Goal: Task Accomplishment & Management: Complete application form

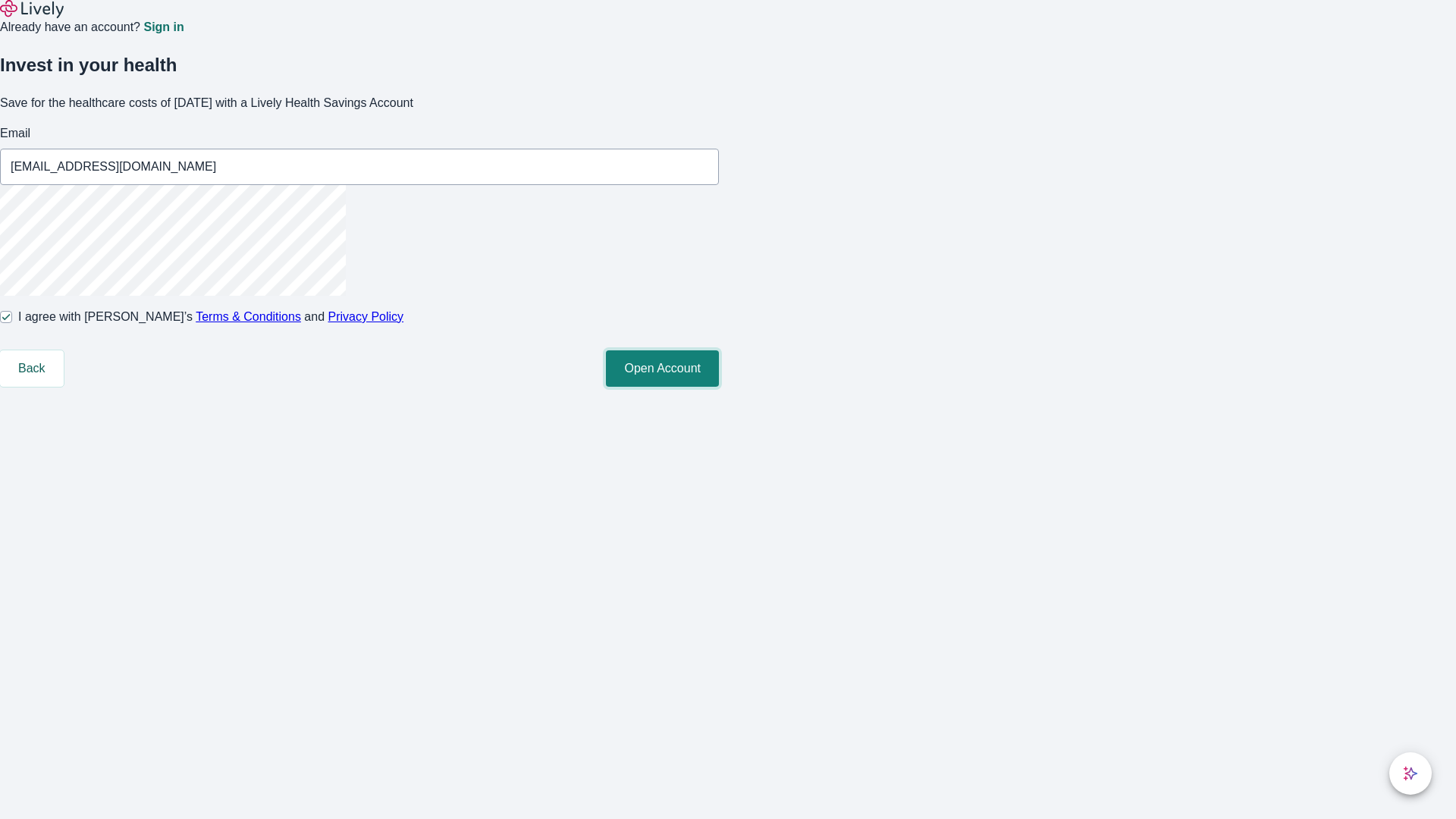
click at [719, 386] on button "Open Account" at bounding box center [662, 368] width 113 height 36
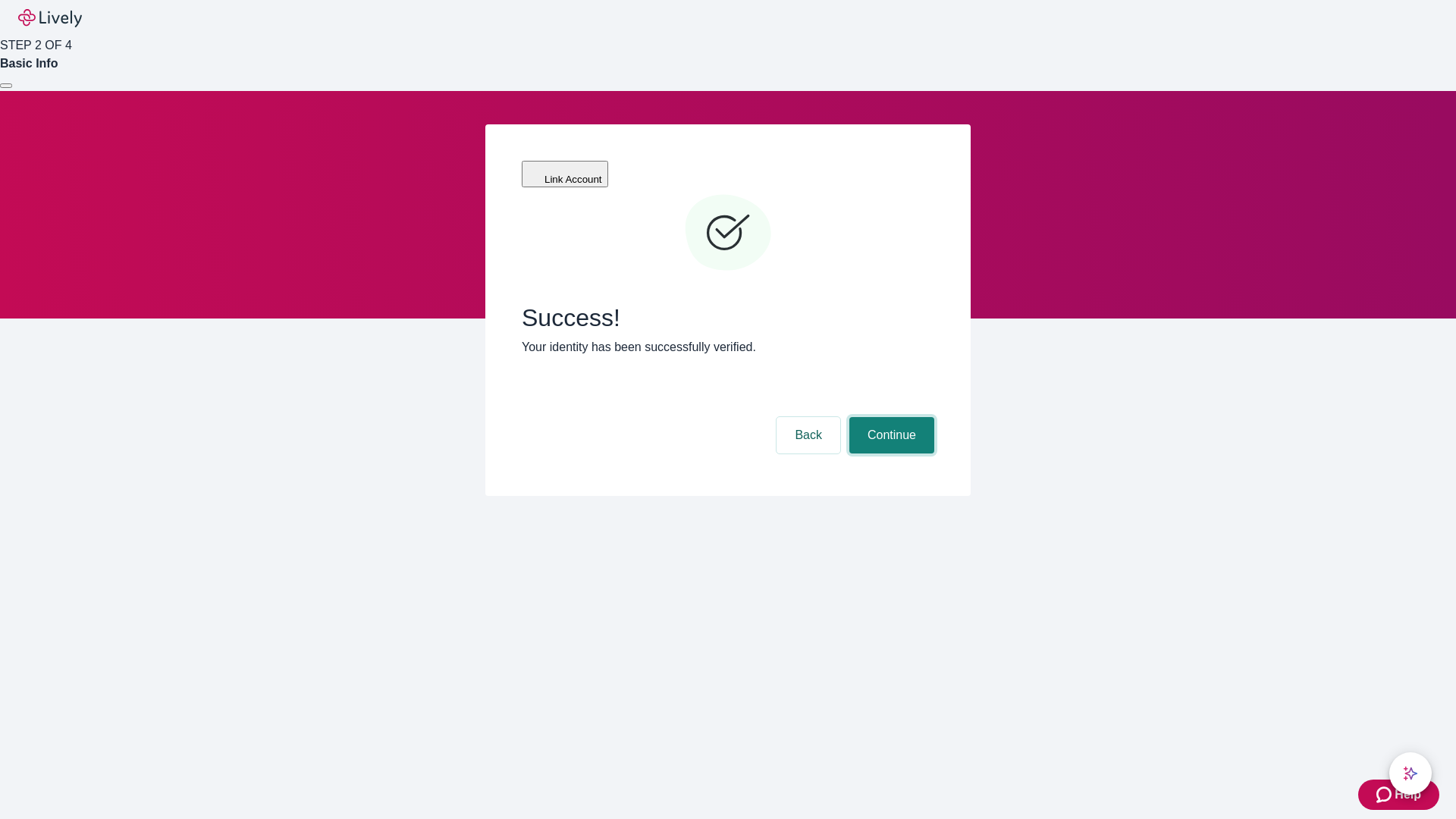
click at [889, 417] on button "Continue" at bounding box center [891, 435] width 85 height 36
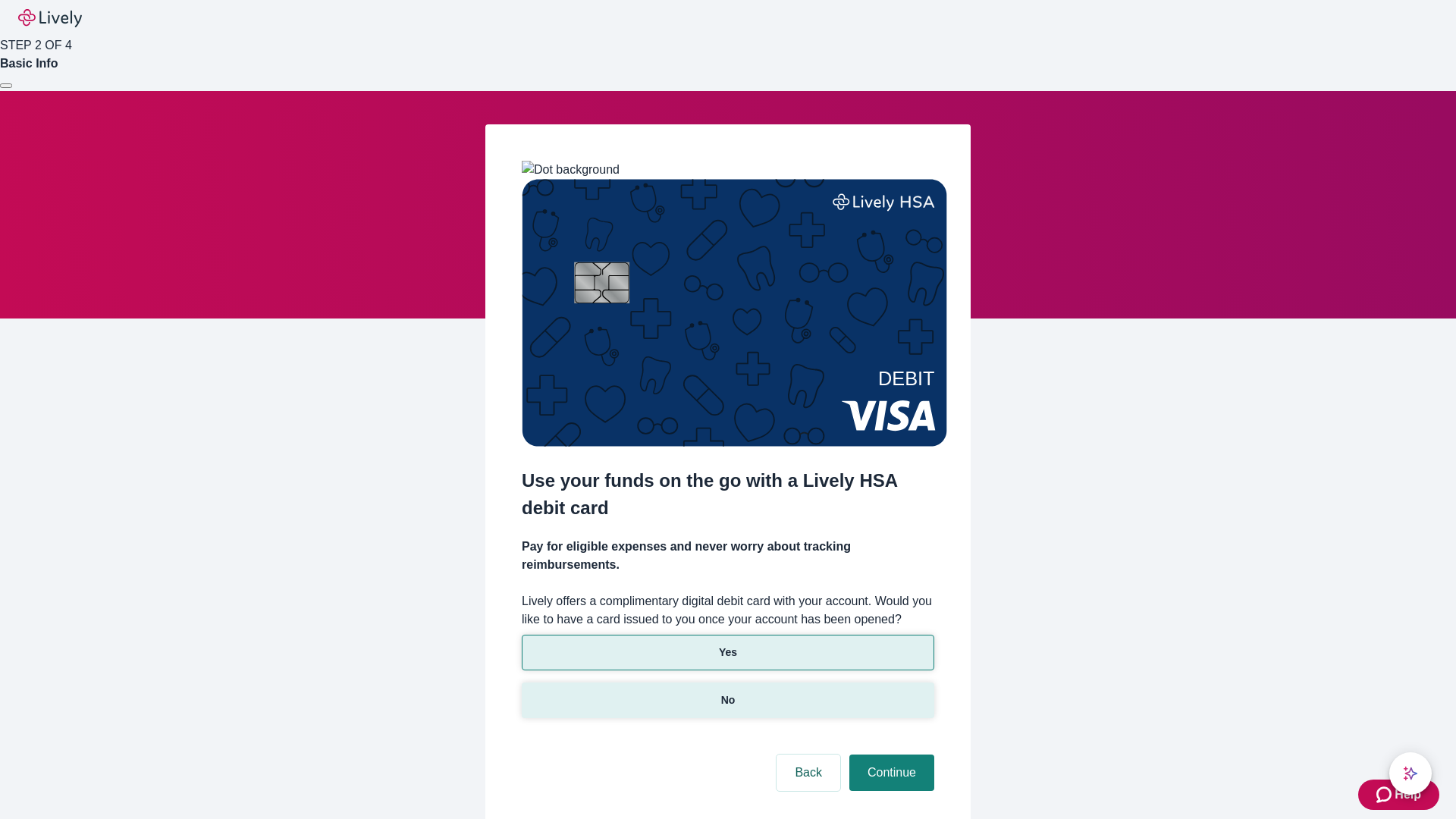
click at [727, 692] on p "No" at bounding box center [728, 700] width 15 height 15
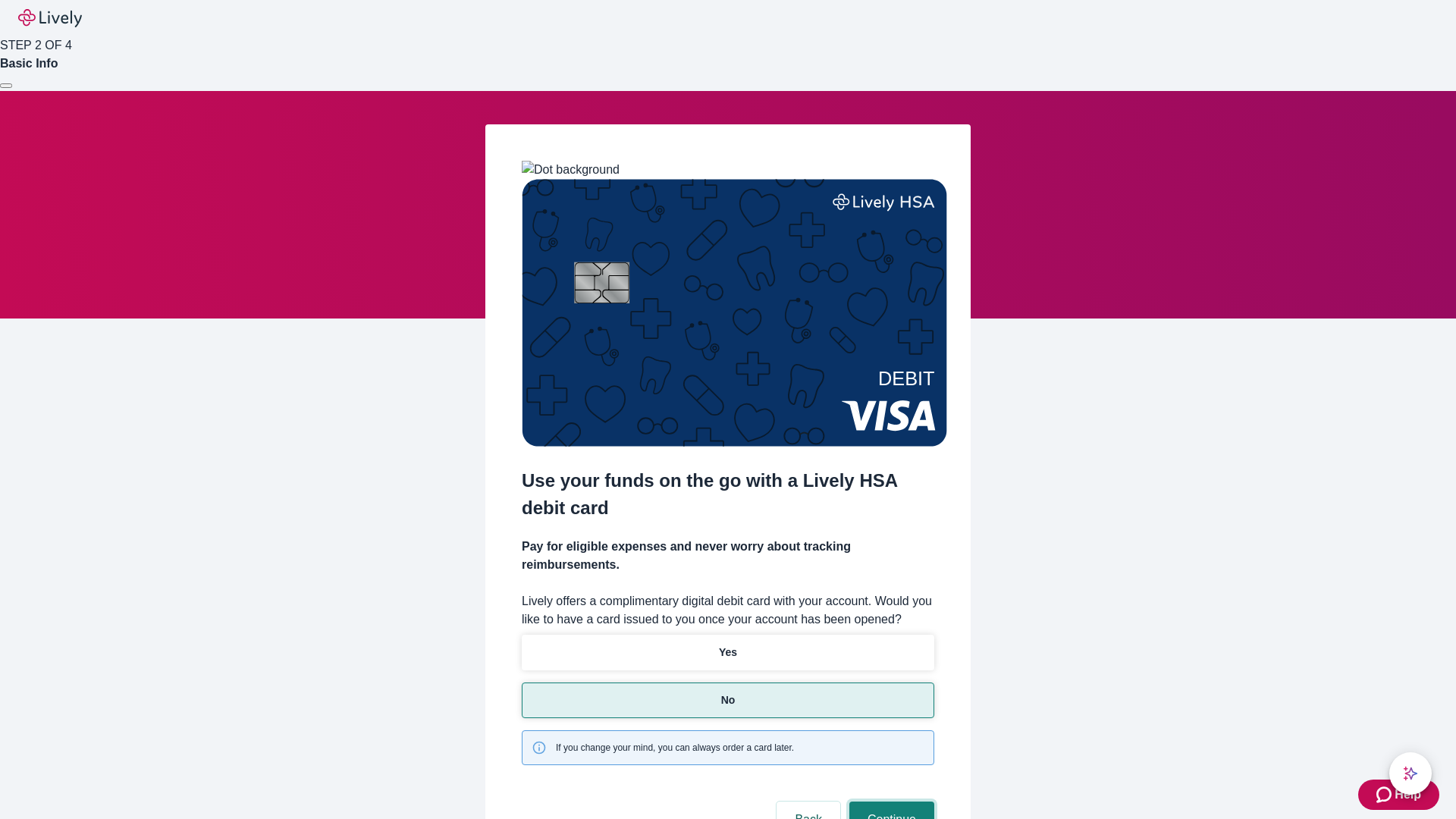
click at [889, 802] on button "Continue" at bounding box center [891, 820] width 85 height 36
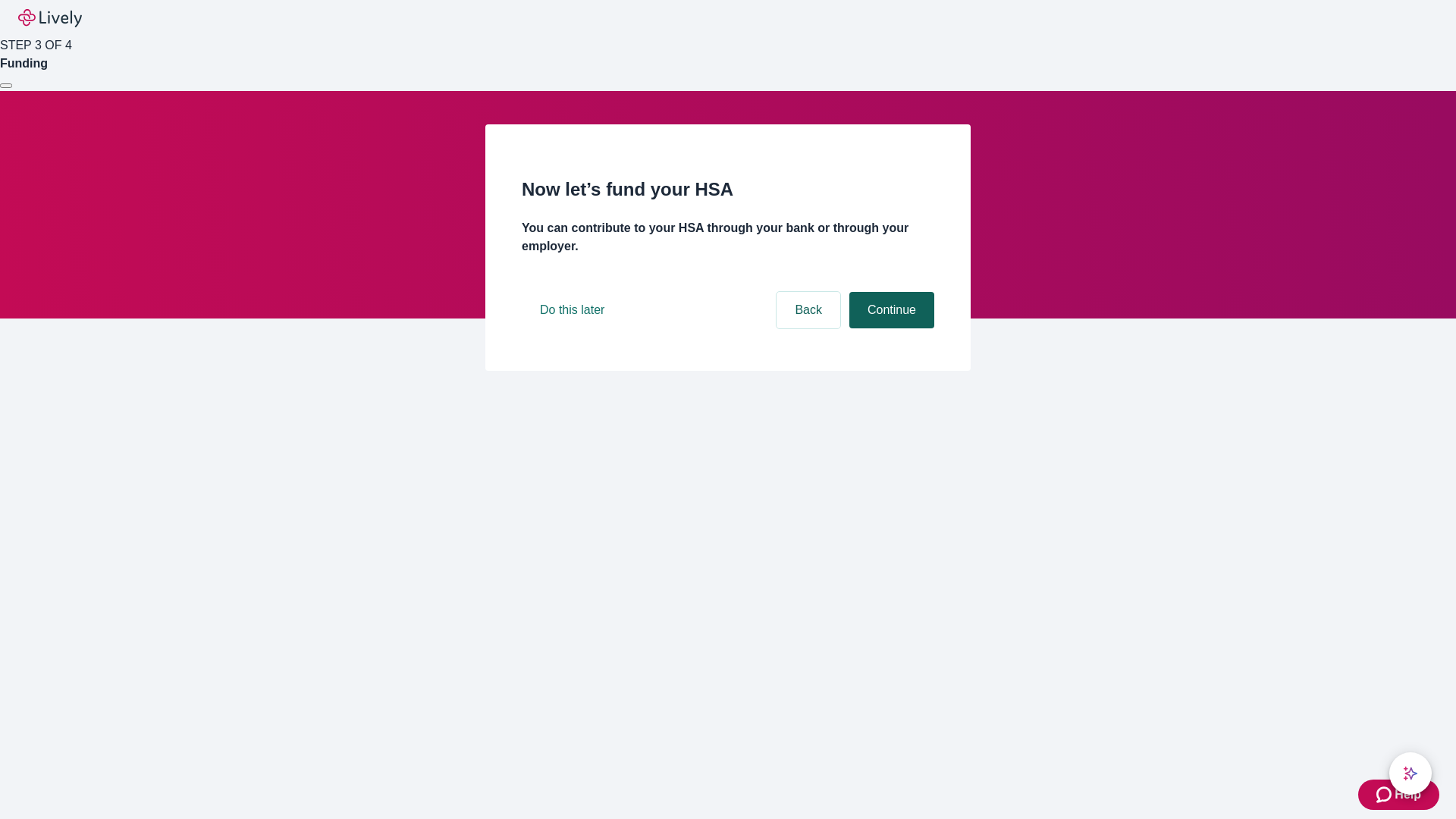
click at [889, 328] on button "Continue" at bounding box center [891, 310] width 85 height 36
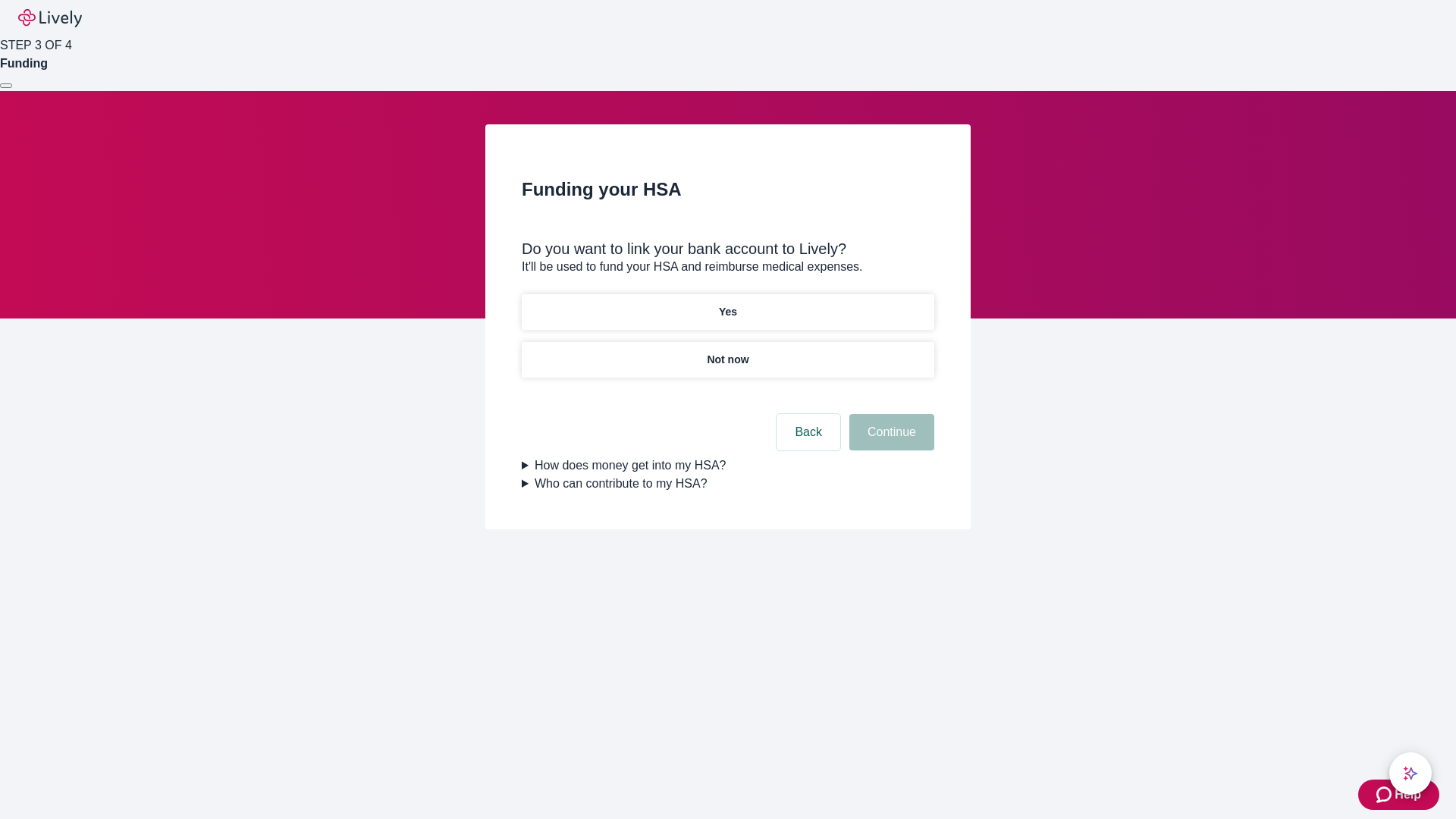
click at [727, 304] on p "Yes" at bounding box center [728, 312] width 18 height 15
click at [889, 414] on button "Continue" at bounding box center [891, 432] width 85 height 36
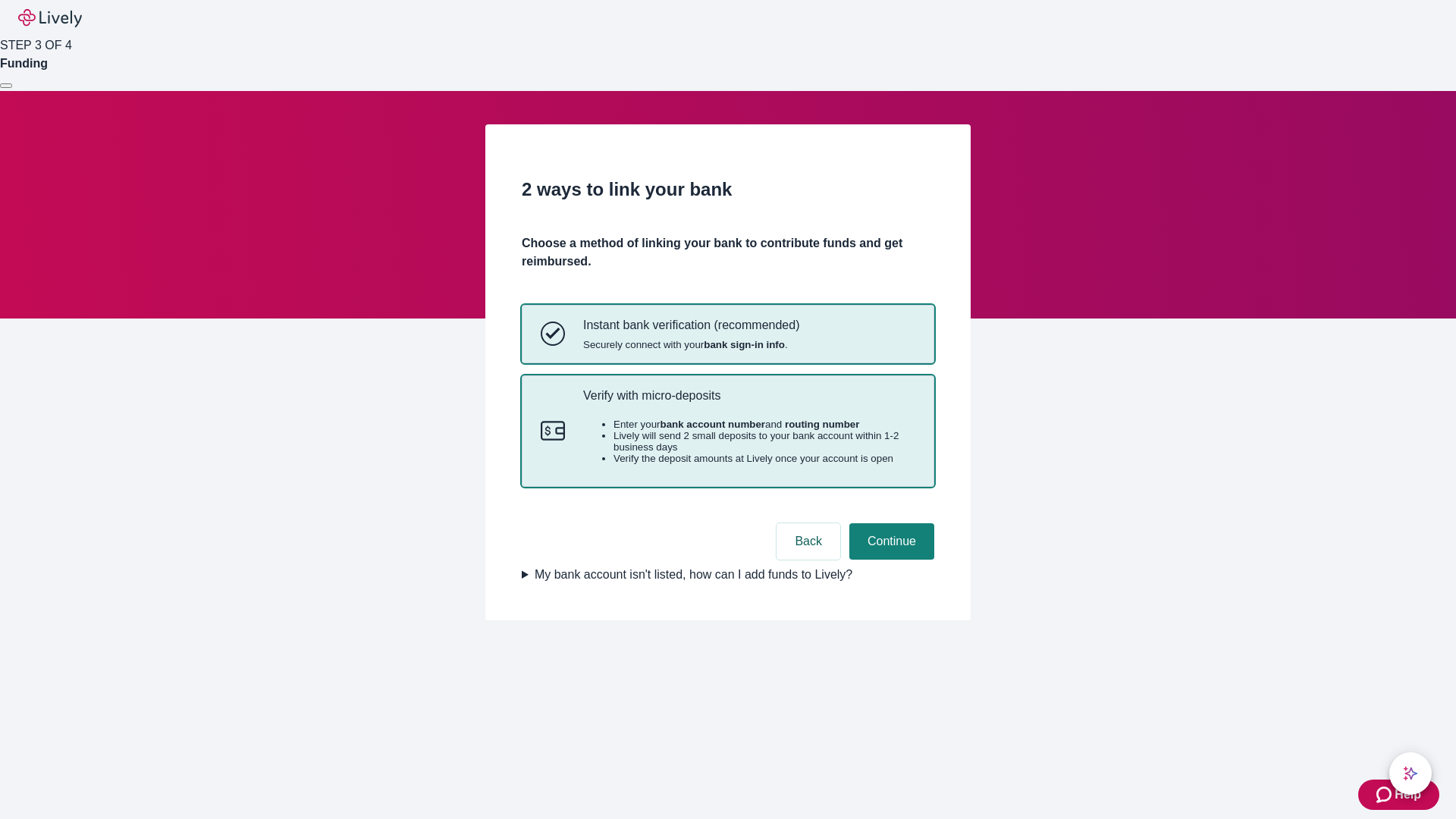
click at [748, 403] on p "Verify with micro-deposits" at bounding box center [749, 395] width 332 height 15
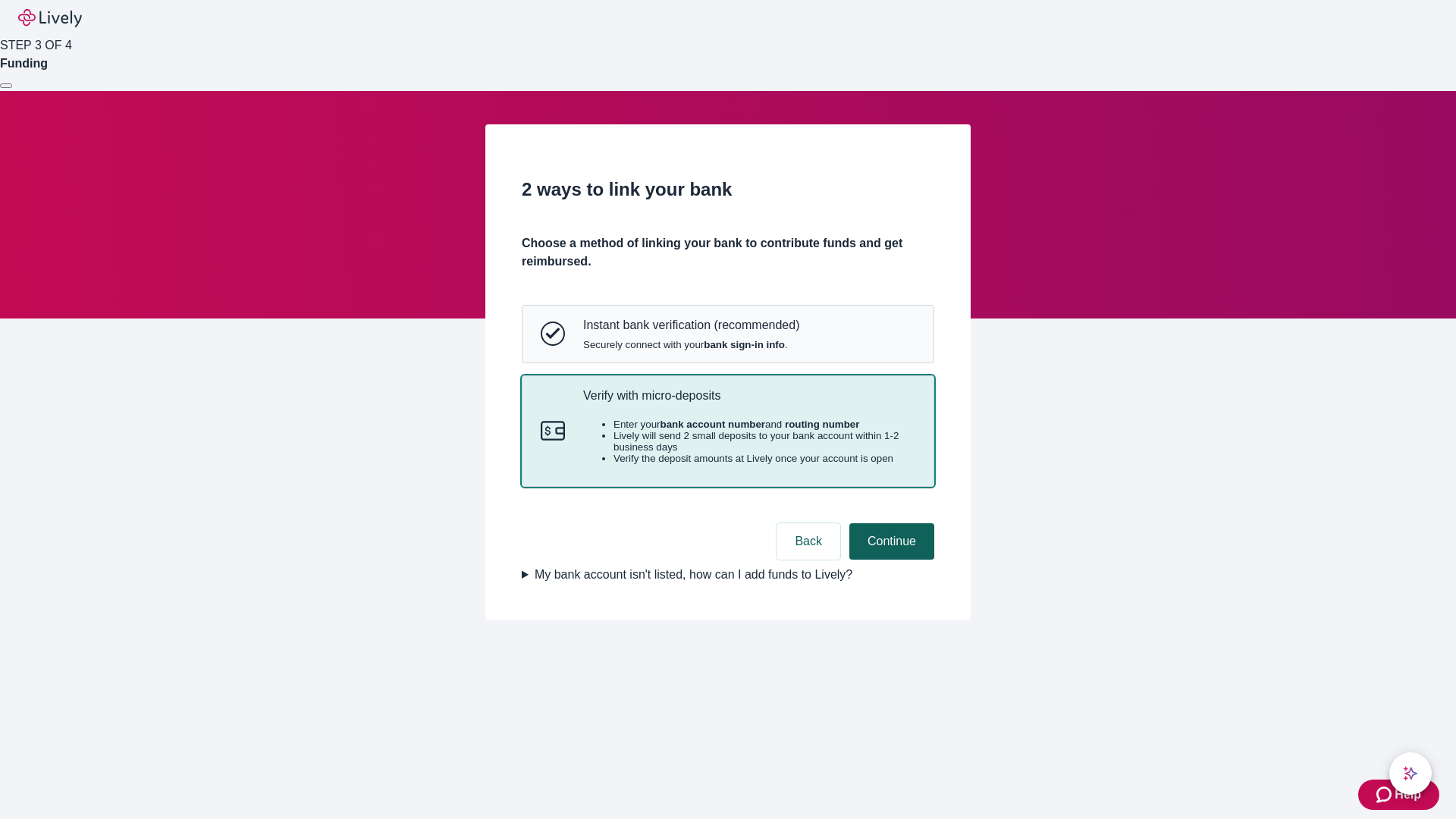
click at [889, 559] on button "Continue" at bounding box center [891, 541] width 85 height 36
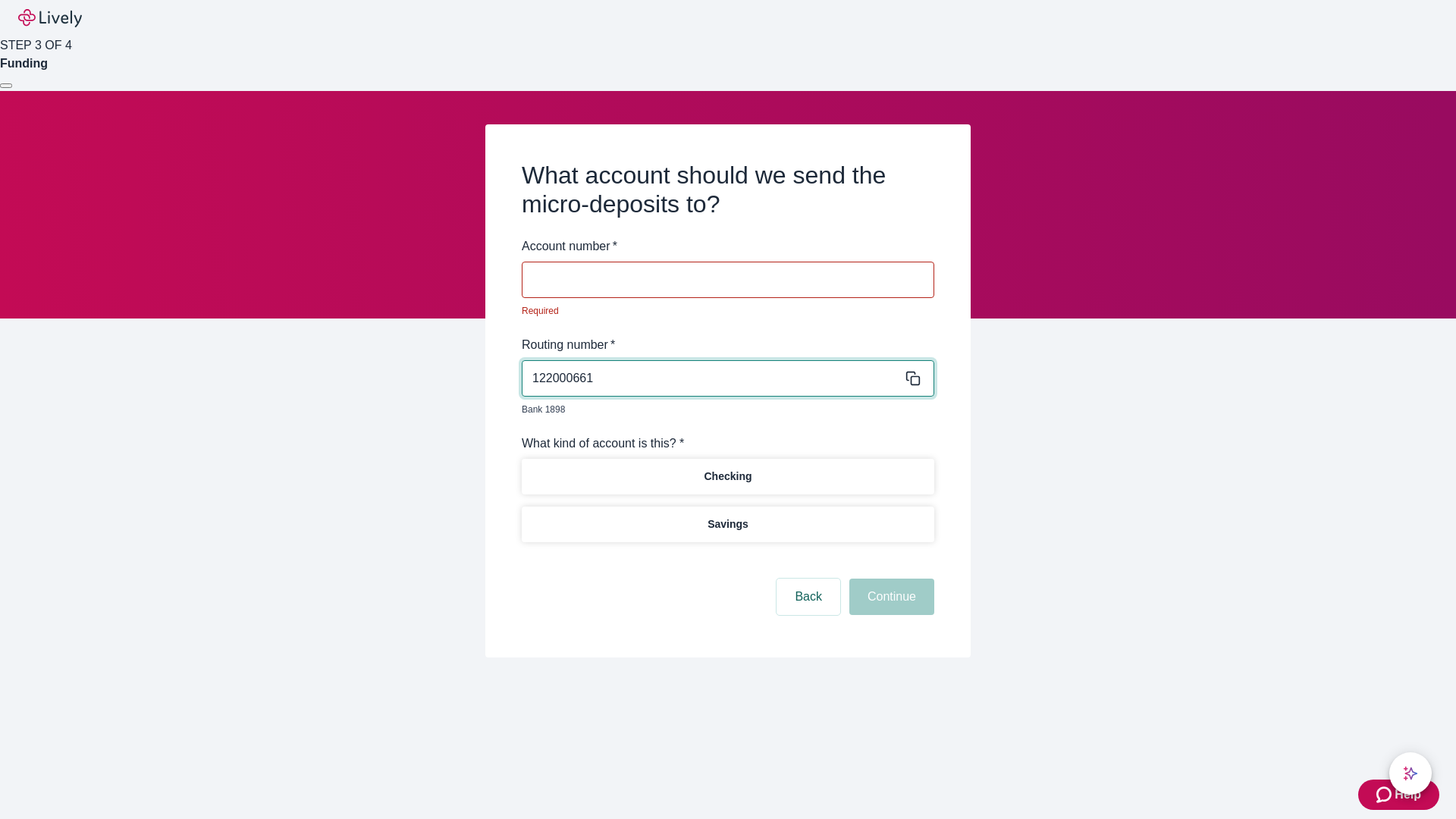
type input "122000661"
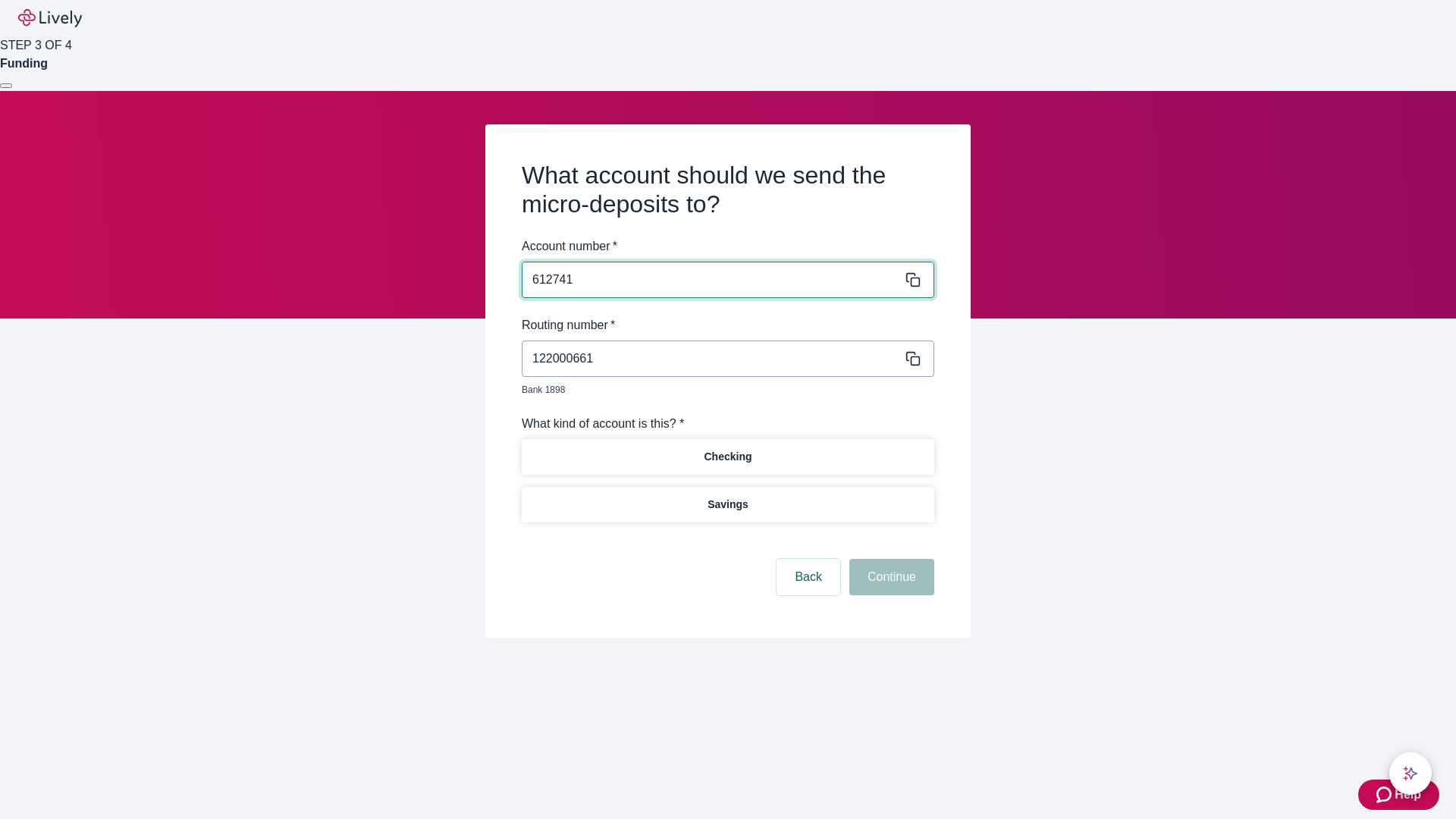
type input "612741"
click at [727, 449] on p "Checking" at bounding box center [727, 456] width 47 height 15
click at [889, 559] on button "Continue" at bounding box center [891, 577] width 85 height 36
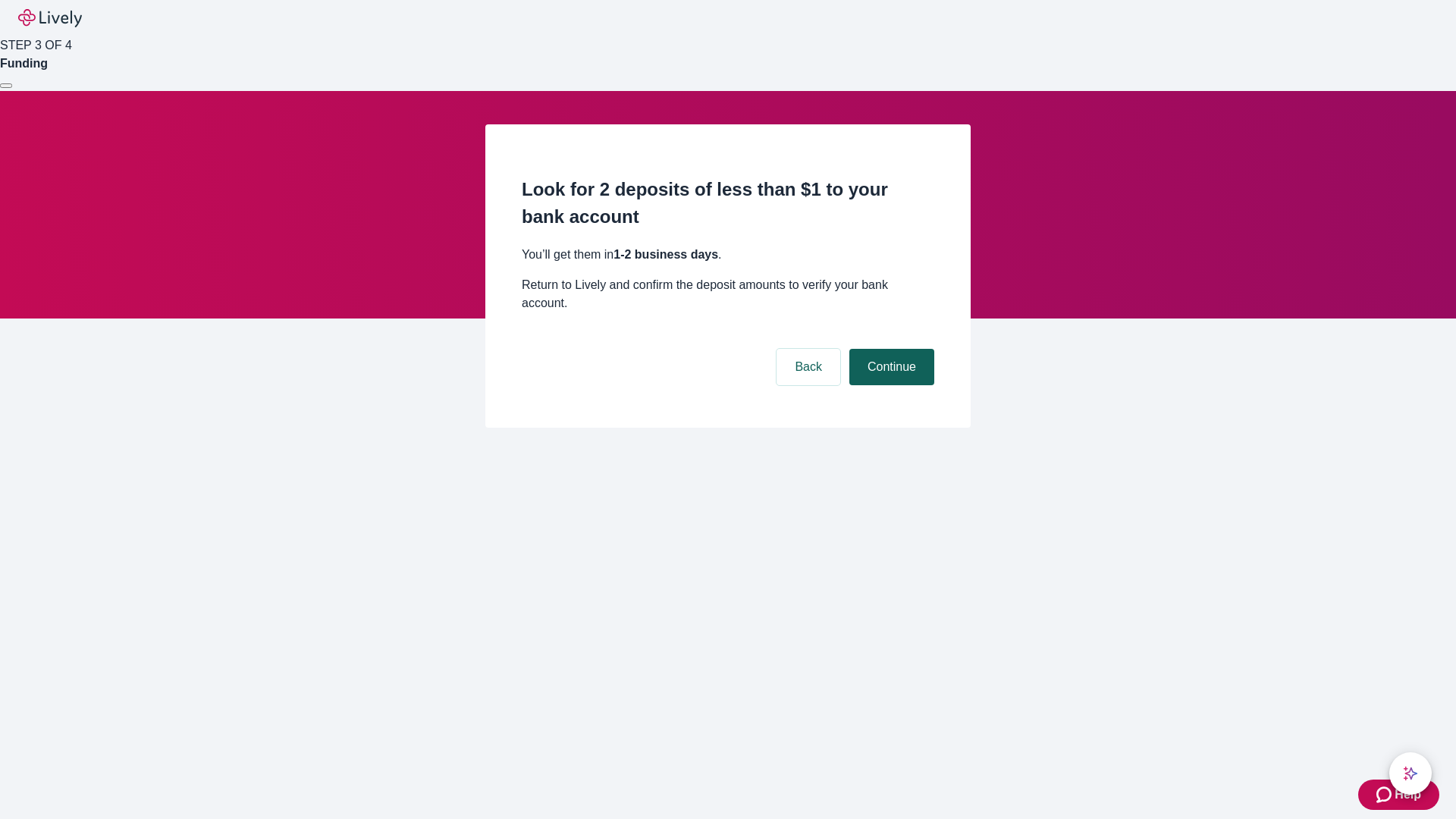
click at [889, 349] on button "Continue" at bounding box center [891, 367] width 85 height 36
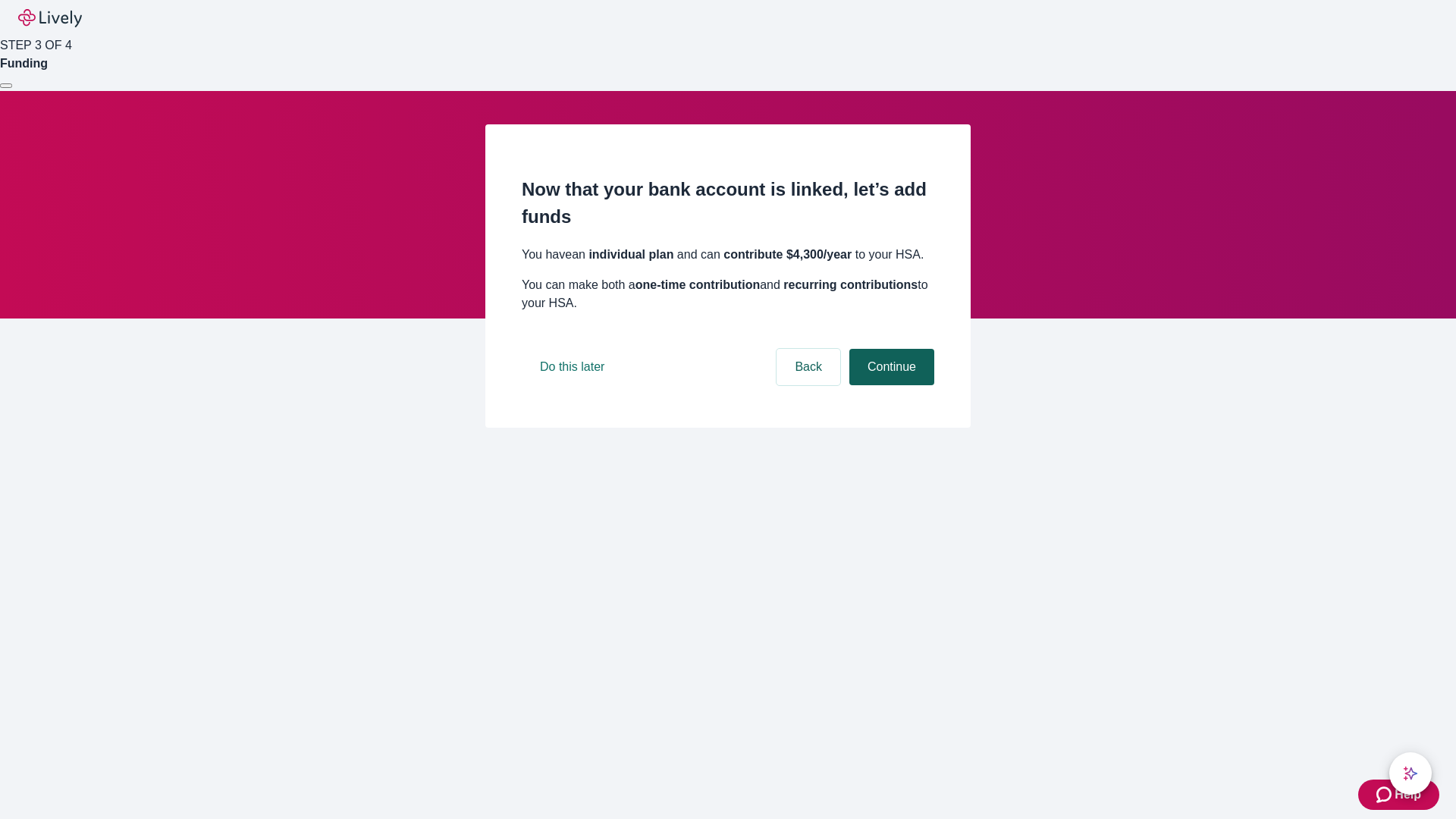
click at [889, 385] on button "Continue" at bounding box center [891, 367] width 85 height 36
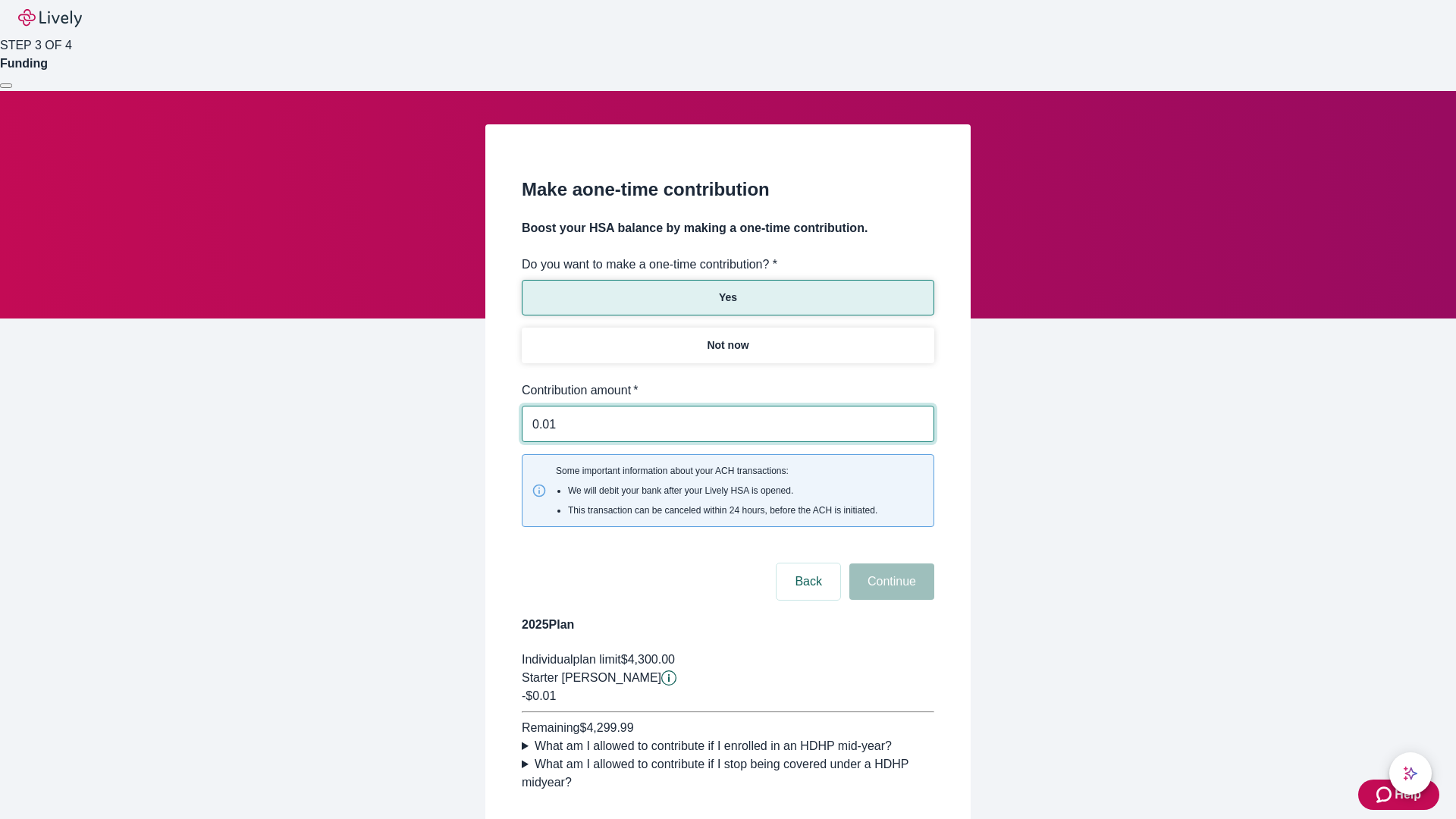
type input "0.01"
click at [889, 563] on button "Continue" at bounding box center [891, 581] width 85 height 36
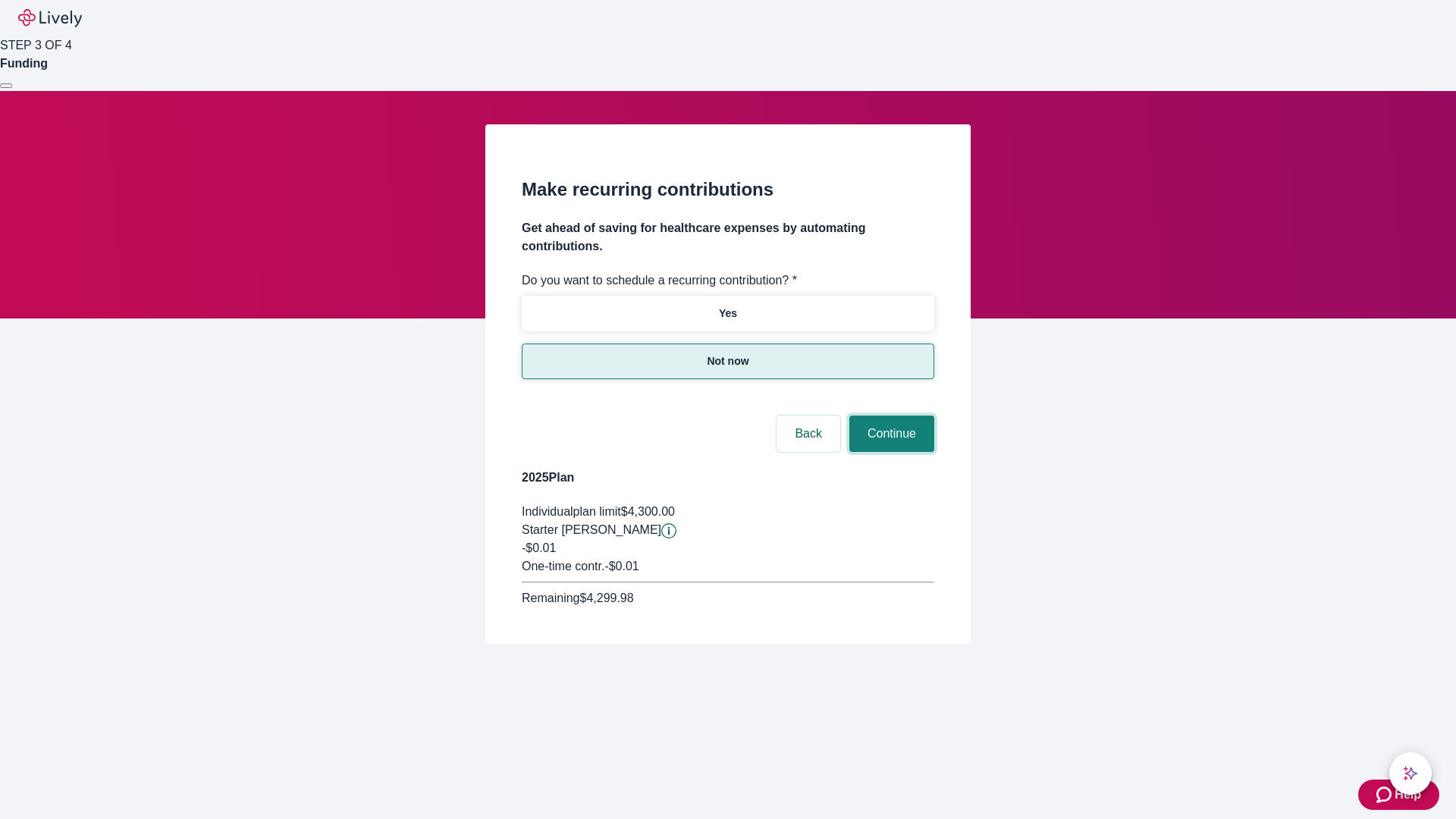
click at [889, 415] on button "Continue" at bounding box center [891, 434] width 85 height 36
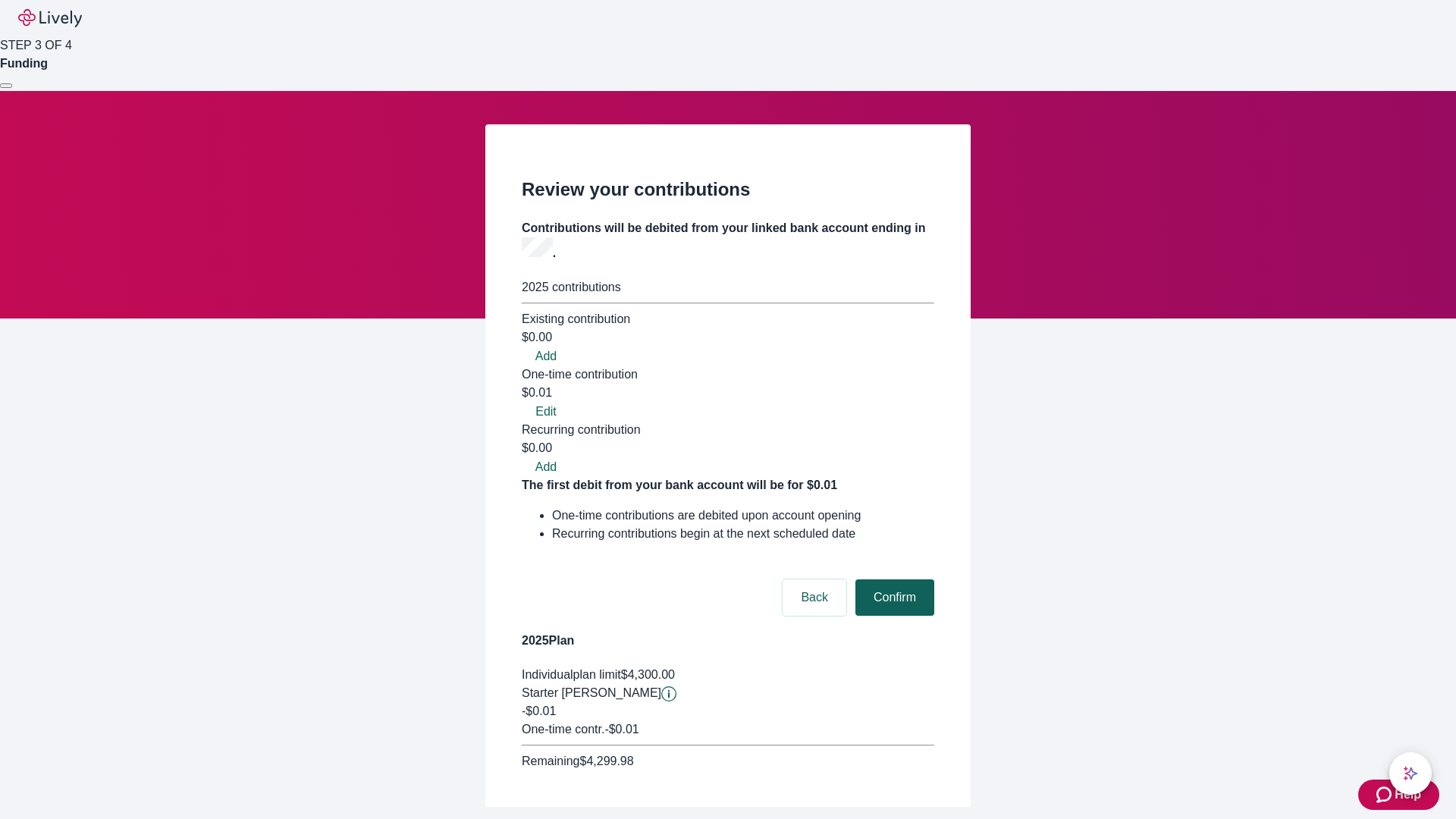
click at [892, 579] on button "Confirm" at bounding box center [895, 598] width 79 height 36
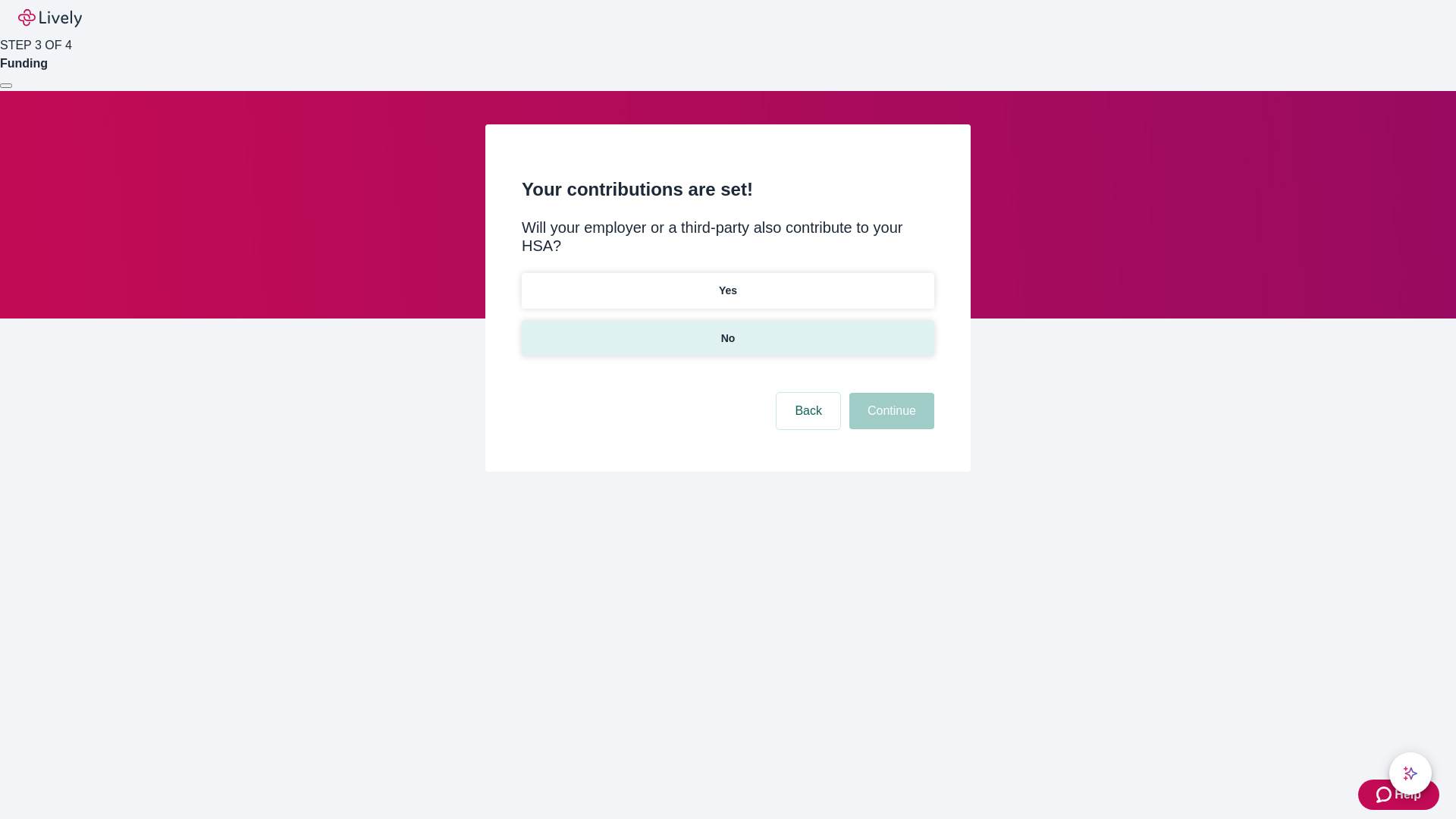
click at [727, 331] on p "No" at bounding box center [728, 338] width 15 height 15
click at [889, 393] on button "Continue" at bounding box center [891, 411] width 85 height 36
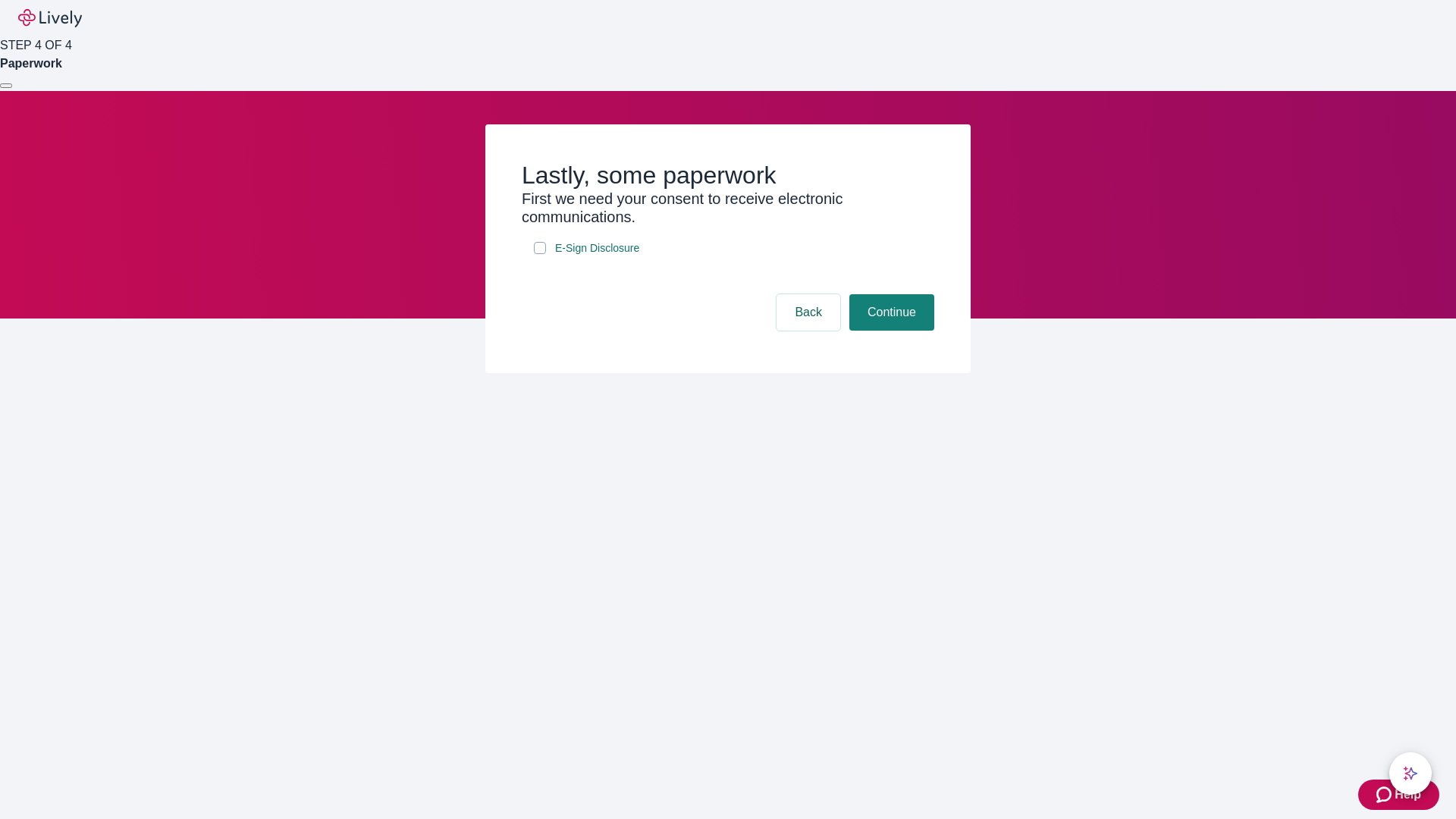
click at [539, 254] on input "E-Sign Disclosure" at bounding box center [539, 247] width 12 height 12
checkbox input "true"
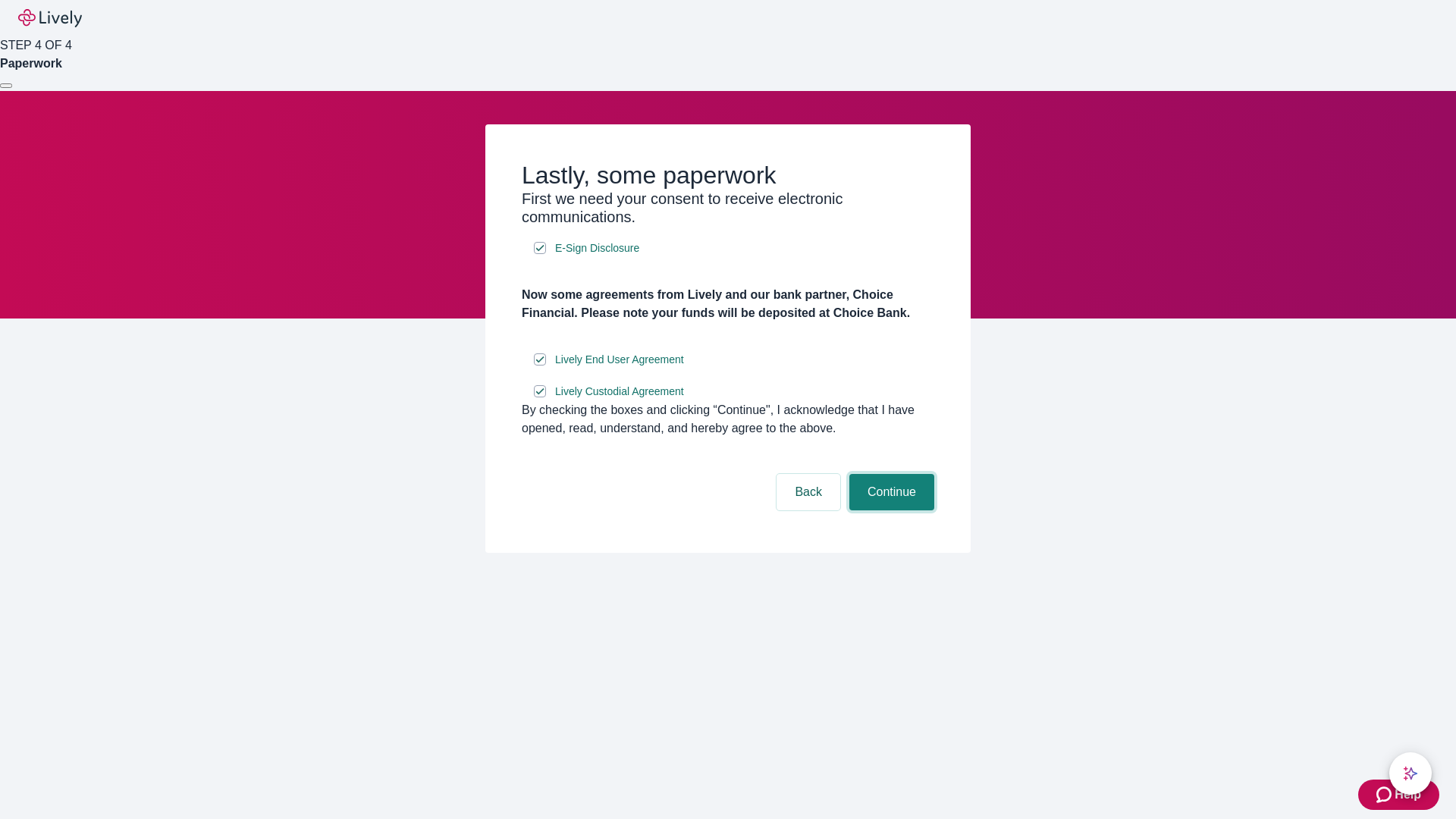
click at [889, 510] on button "Continue" at bounding box center [891, 492] width 85 height 36
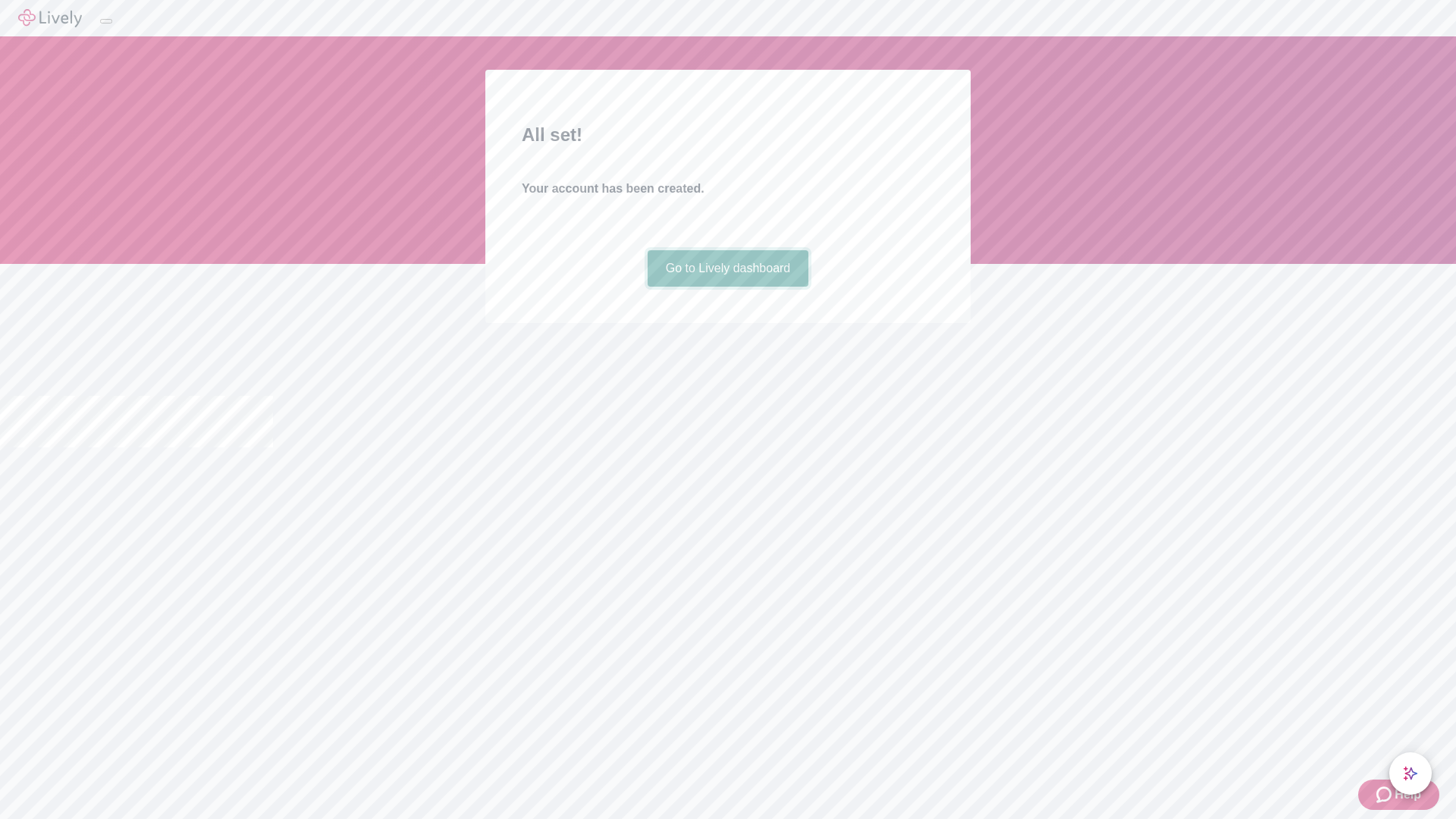
click at [727, 287] on link "Go to Lively dashboard" at bounding box center [728, 269] width 161 height 36
